Goal: Task Accomplishment & Management: Use online tool/utility

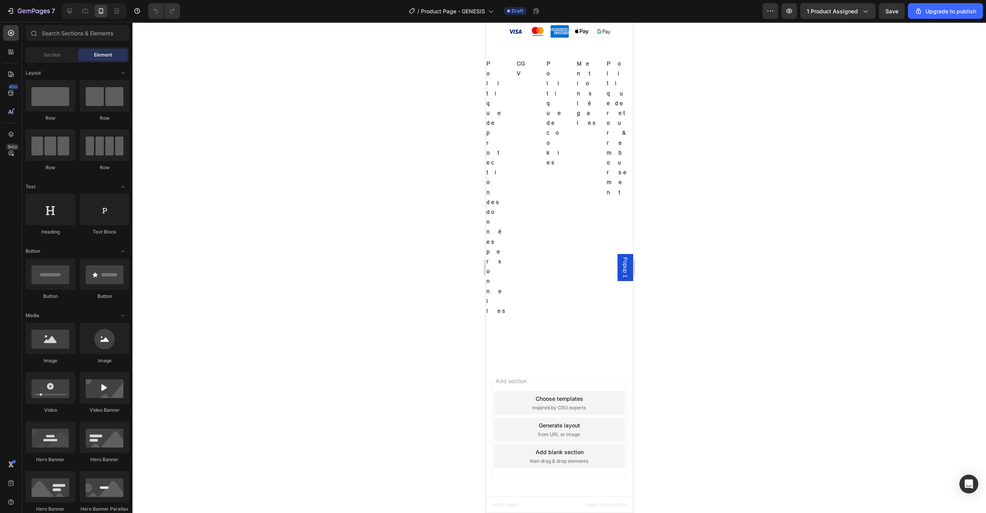
scroll to position [1348, 0]
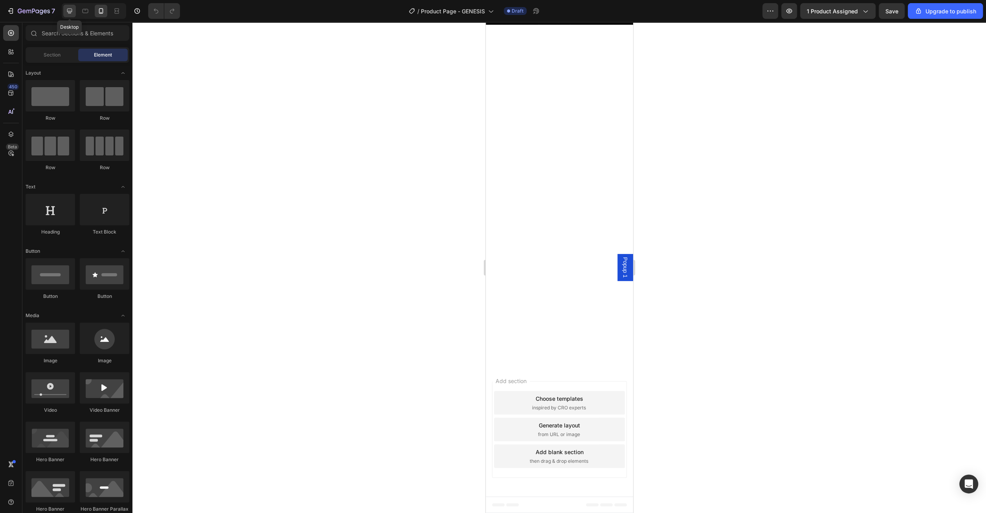
click at [75, 10] on div at bounding box center [69, 11] width 13 height 13
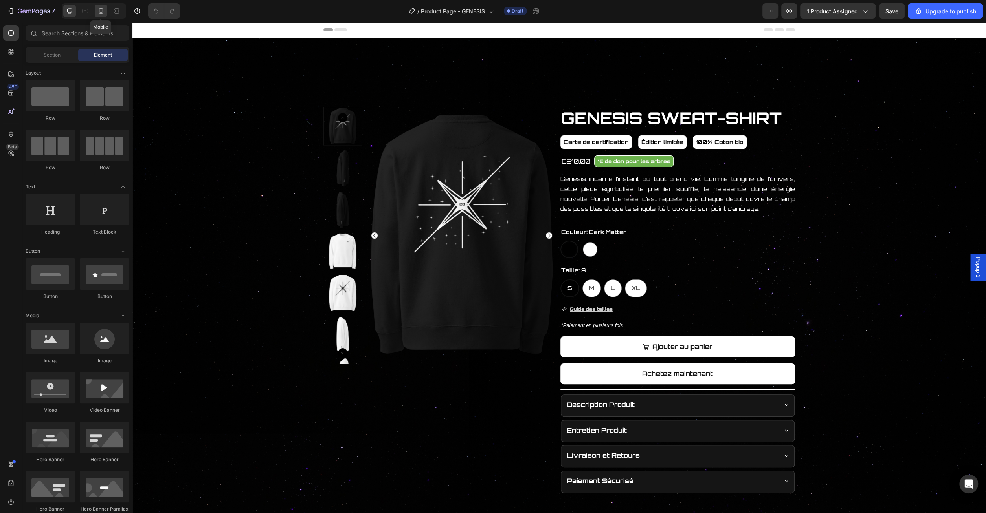
click at [99, 9] on icon at bounding box center [101, 11] width 8 height 8
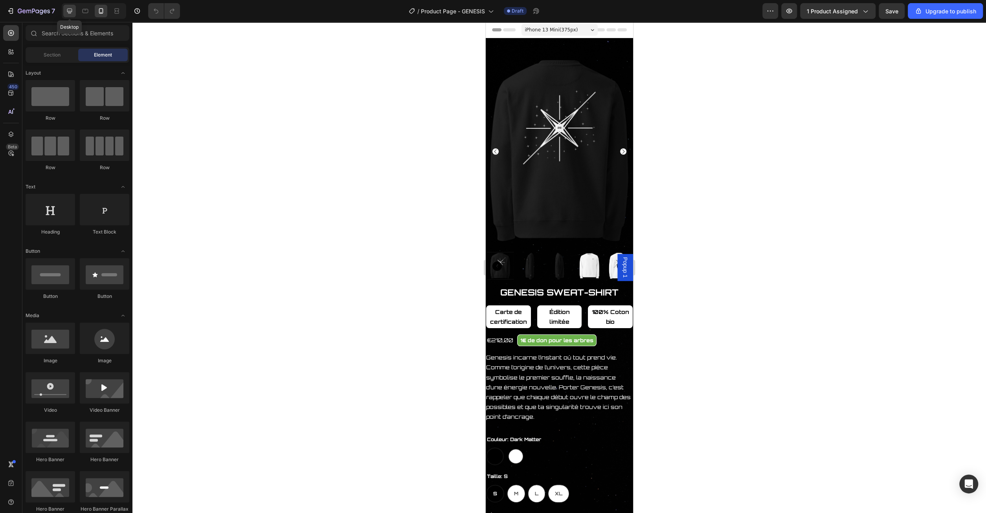
click at [67, 12] on icon at bounding box center [70, 11] width 8 height 8
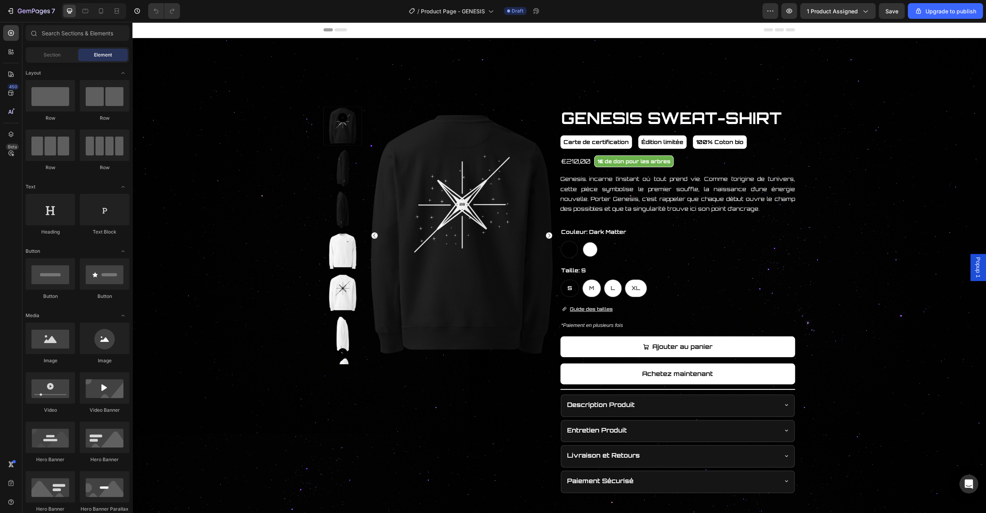
click at [36, 0] on div "7 / Product Page - GENESIS Draft Preview 1 product assigned Save Upgrade to pub…" at bounding box center [493, 11] width 986 height 22
click at [82, 7] on div at bounding box center [85, 11] width 13 height 13
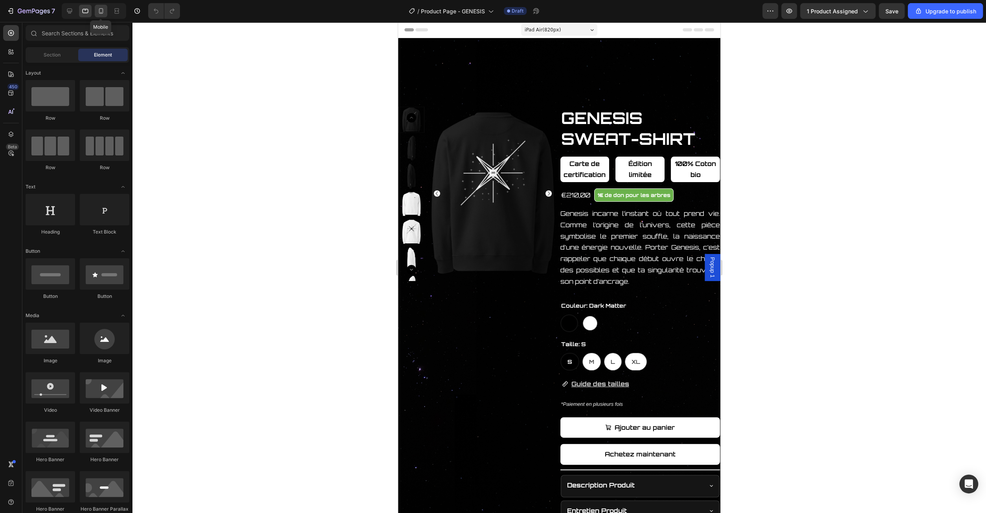
click at [106, 15] on div at bounding box center [101, 11] width 13 height 13
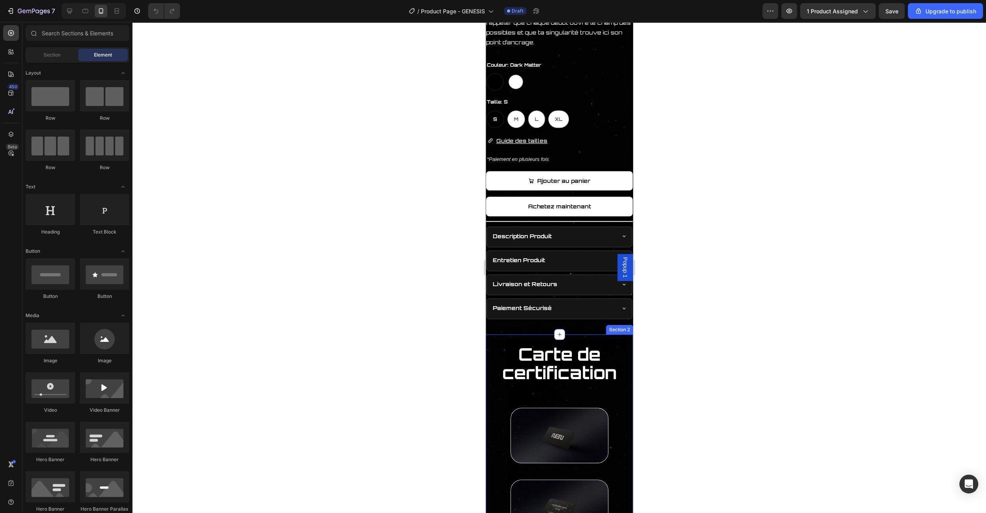
scroll to position [368, 0]
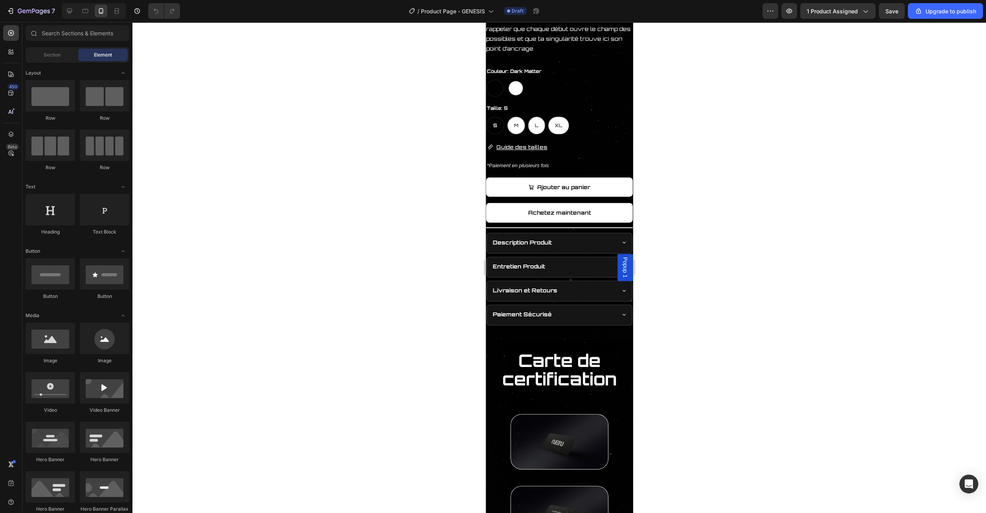
click at [613, 311] on div "Paiement Sécurisé" at bounding box center [552, 314] width 123 height 12
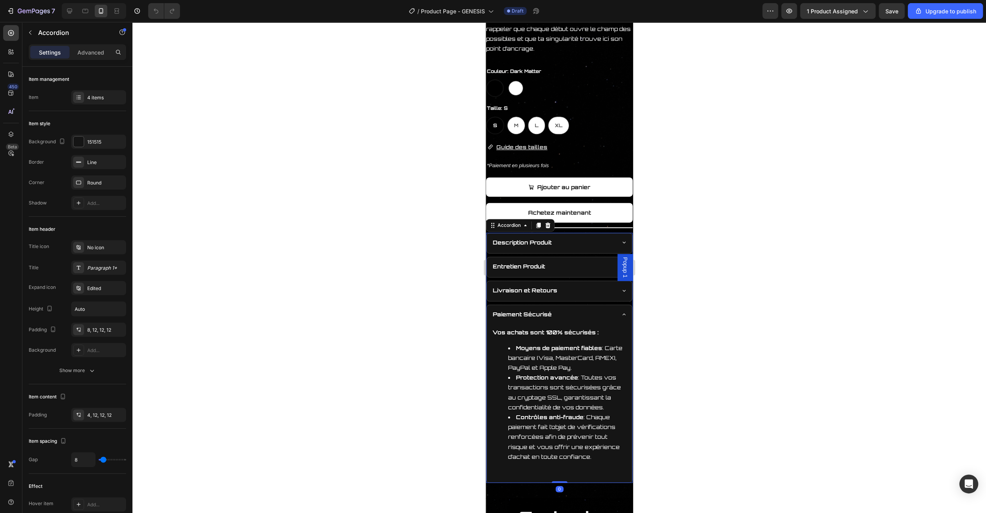
click at [617, 313] on div "Paiement Sécurisé" at bounding box center [558, 315] width 145 height 20
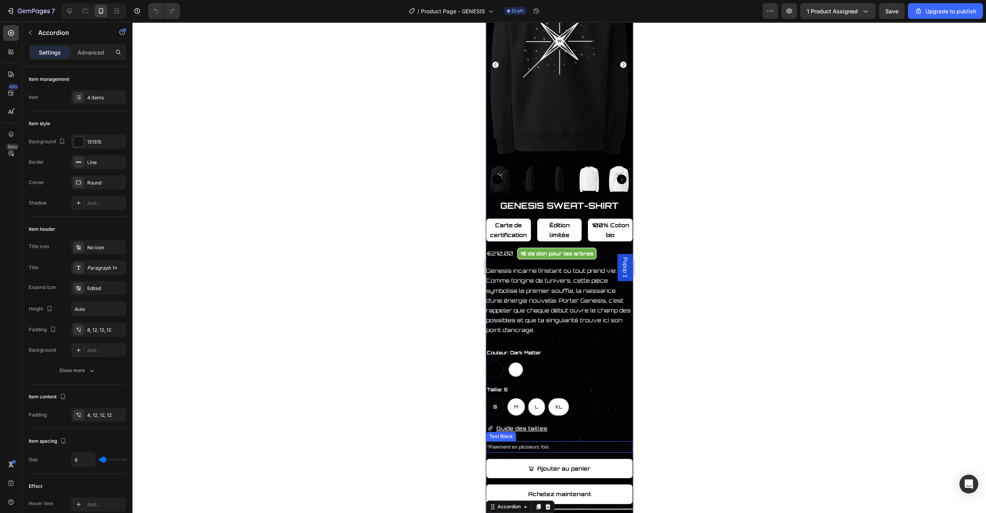
scroll to position [82, 0]
